Goal: Check status: Check status

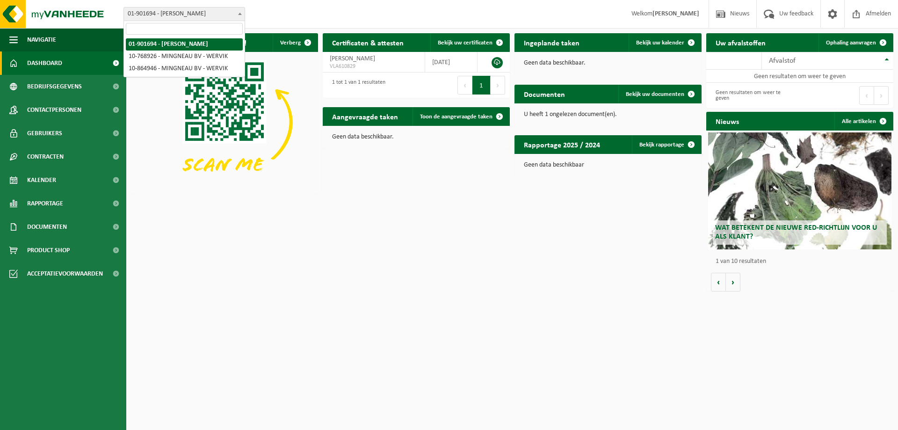
click at [233, 14] on span "01-901694 - [PERSON_NAME]" at bounding box center [184, 13] width 121 height 13
select select "19929"
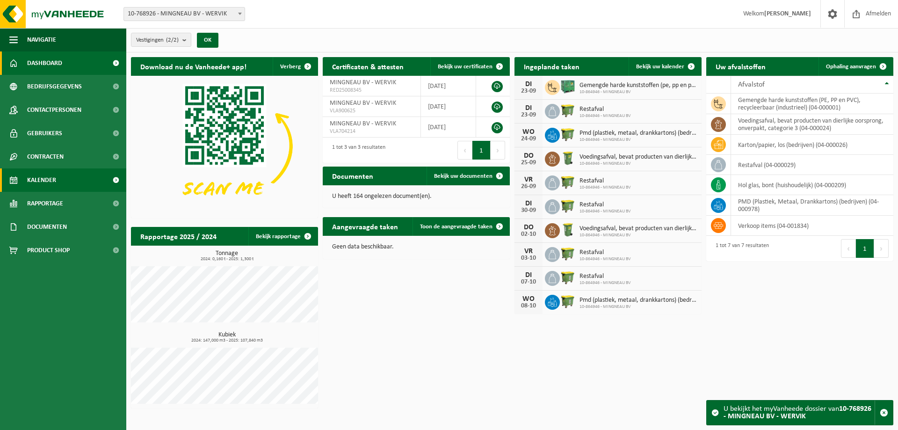
click at [61, 180] on link "Kalender" at bounding box center [63, 179] width 126 height 23
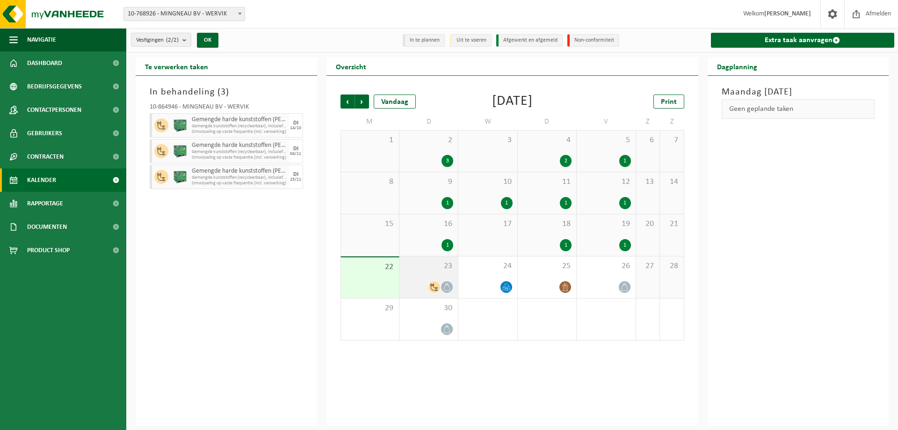
click at [443, 287] on icon at bounding box center [447, 287] width 8 height 8
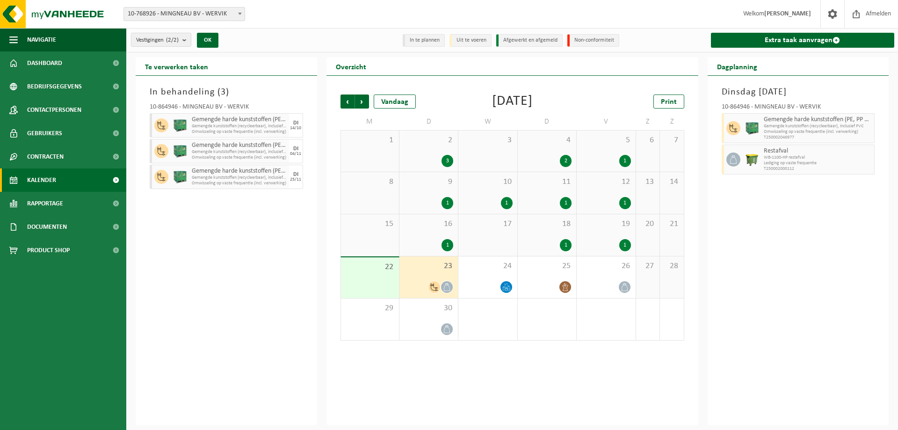
click at [432, 281] on div at bounding box center [434, 287] width 13 height 13
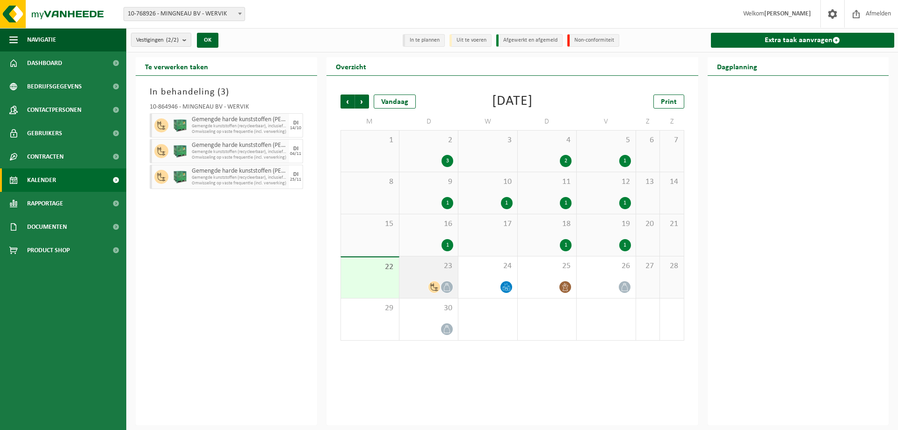
click at [442, 279] on div "23" at bounding box center [428, 277] width 58 height 42
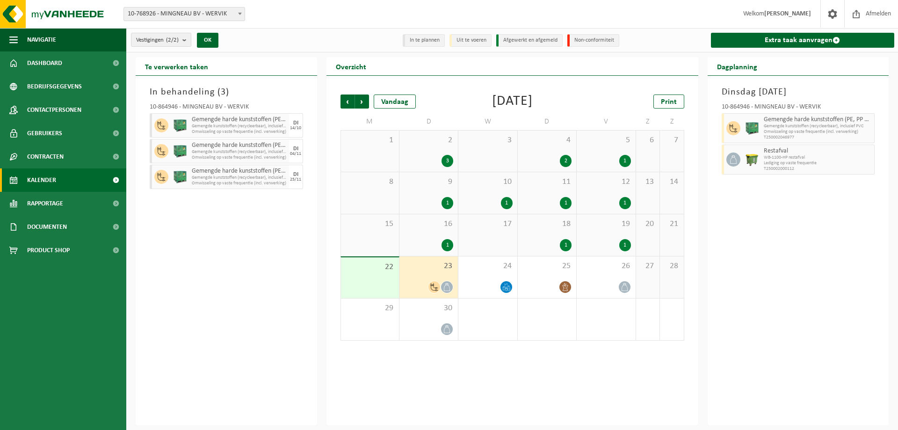
click at [368, 279] on div "22" at bounding box center [370, 277] width 58 height 41
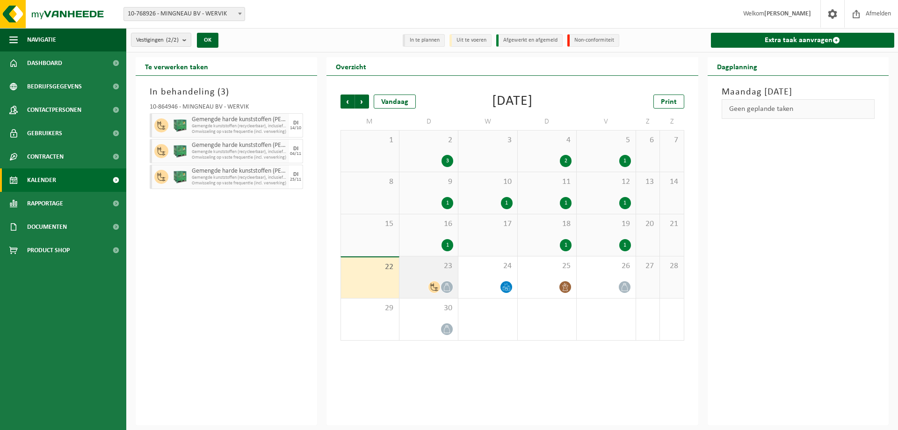
click at [428, 282] on div at bounding box center [428, 287] width 49 height 13
